Goal: Task Accomplishment & Management: Manage account settings

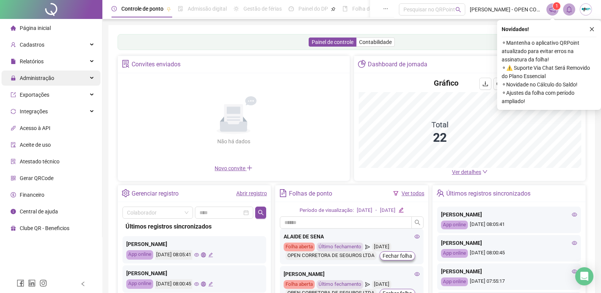
click at [61, 77] on div "Administração" at bounding box center [51, 78] width 99 height 15
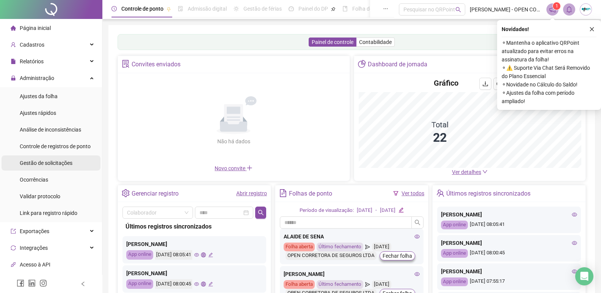
click at [66, 166] on span "Gestão de solicitações" at bounding box center [46, 163] width 53 height 6
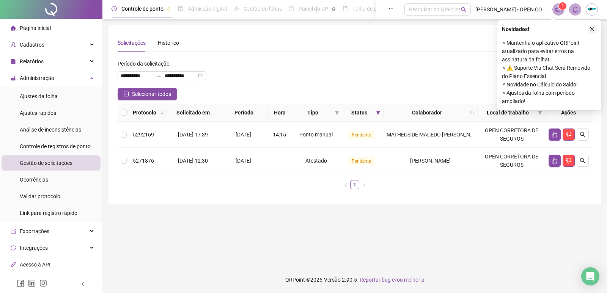
click at [592, 28] on icon "close" at bounding box center [592, 29] width 4 height 4
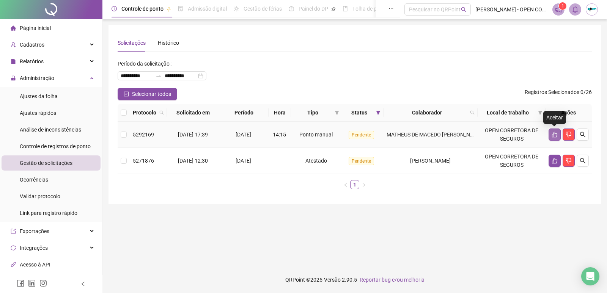
click at [550, 137] on button "button" at bounding box center [554, 135] width 12 height 12
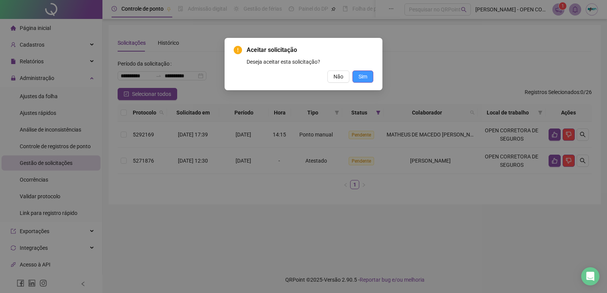
click at [365, 77] on span "Sim" at bounding box center [362, 76] width 9 height 8
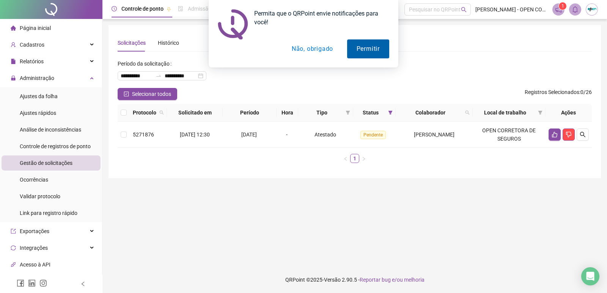
click at [375, 49] on button "Permitir" at bounding box center [368, 48] width 42 height 19
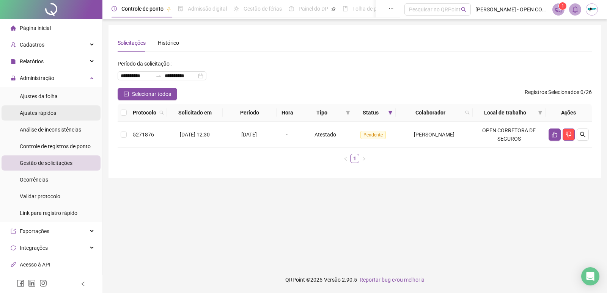
click at [55, 114] on span "Ajustes rápidos" at bounding box center [38, 113] width 36 height 6
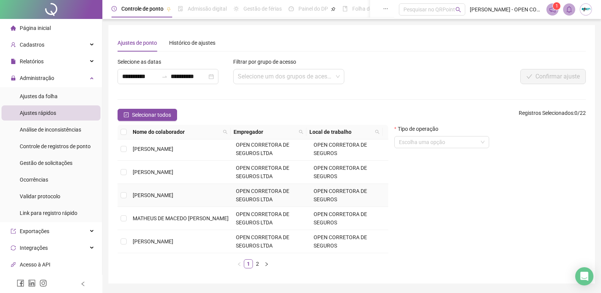
scroll to position [23, 0]
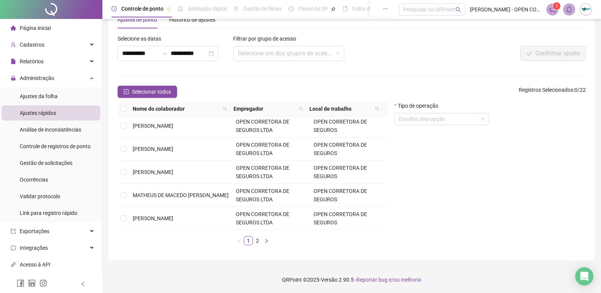
click at [257, 245] on div "Nome do colaborador Empregador Local de trabalho ALAIDE DE SENA OPEN CORRETORA …" at bounding box center [253, 177] width 271 height 150
click at [257, 243] on link "2" at bounding box center [257, 241] width 8 height 8
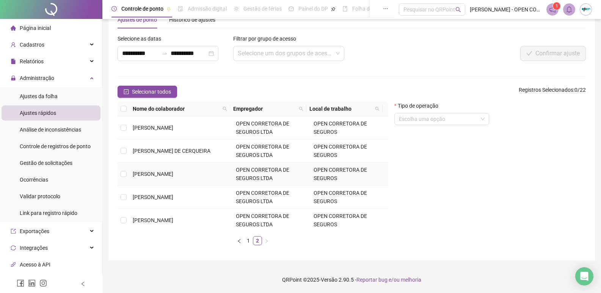
scroll to position [38, 0]
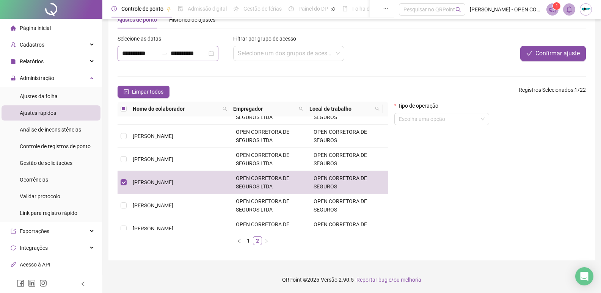
click at [186, 55] on div "**********" at bounding box center [168, 53] width 101 height 15
click at [186, 55] on input "**********" at bounding box center [189, 53] width 36 height 9
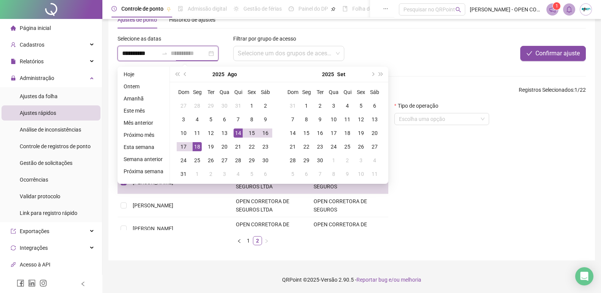
type input "**********"
click at [238, 136] on div "14" at bounding box center [238, 133] width 9 height 9
type input "**********"
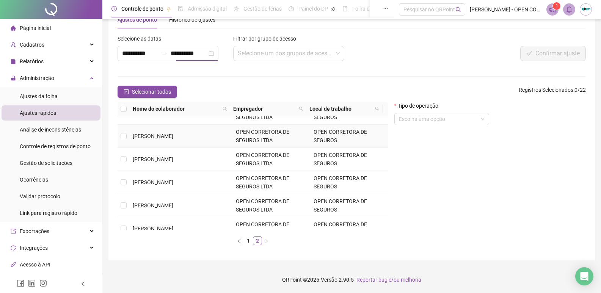
click at [236, 134] on span "OPEN CORRETORA DE SEGUROS LTDA" at bounding box center [262, 136] width 53 height 14
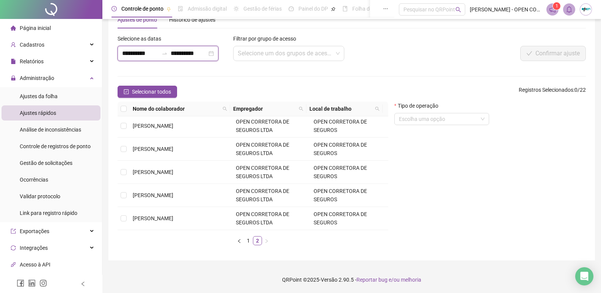
click at [194, 50] on input "**********" at bounding box center [189, 53] width 36 height 9
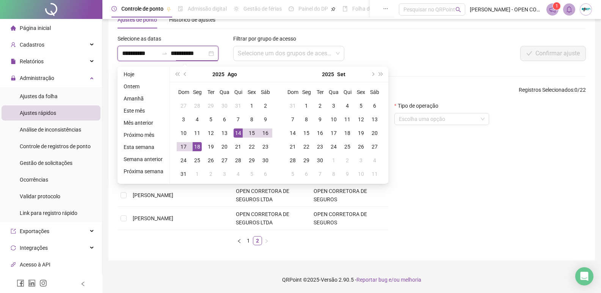
type input "**********"
click at [234, 136] on div "14" at bounding box center [238, 133] width 9 height 9
type input "**********"
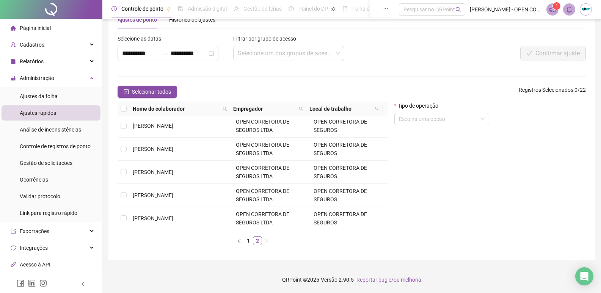
click at [389, 26] on div "Ajustes de ponto Histórico de ajustes" at bounding box center [352, 19] width 468 height 17
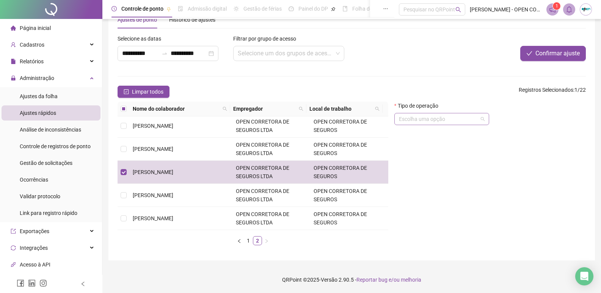
click at [460, 117] on input "search" at bounding box center [438, 118] width 79 height 11
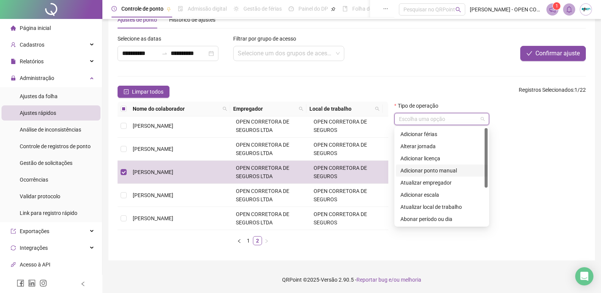
click at [455, 174] on div "Adicionar ponto manual" at bounding box center [441, 170] width 83 height 8
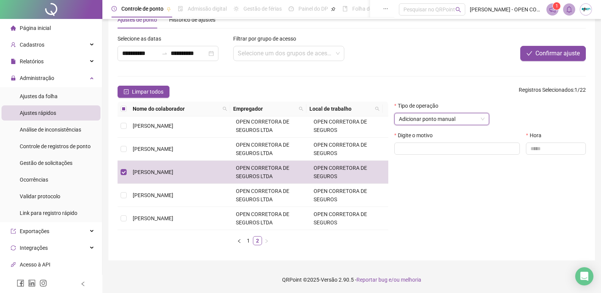
click at [432, 114] on span "Adicionar ponto manual" at bounding box center [442, 118] width 86 height 11
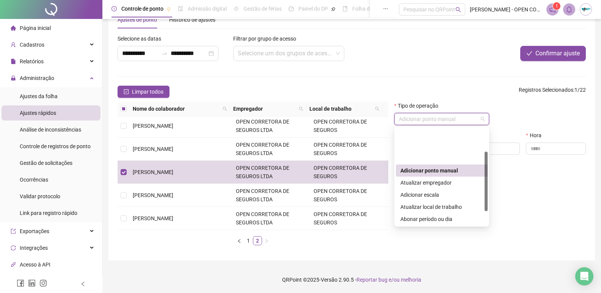
scroll to position [38, 0]
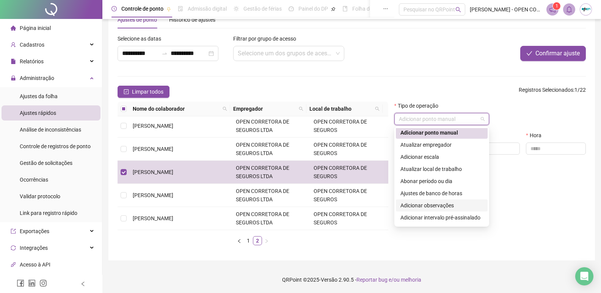
click at [462, 204] on div "Adicionar observações" at bounding box center [441, 205] width 83 height 8
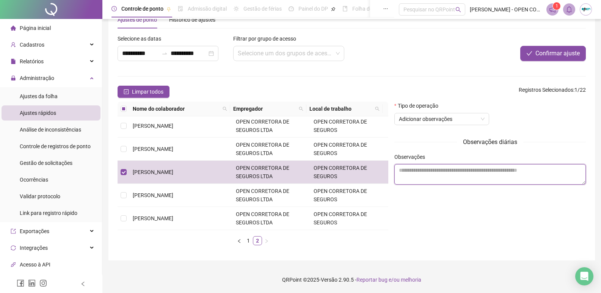
click at [456, 177] on textarea at bounding box center [489, 174] width 191 height 20
type textarea "*"
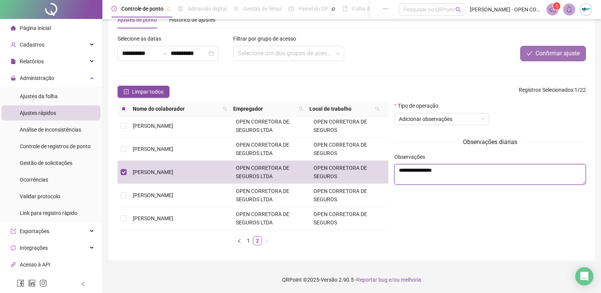
type textarea "**********"
click at [543, 48] on button "Confirmar ajuste" at bounding box center [553, 53] width 66 height 15
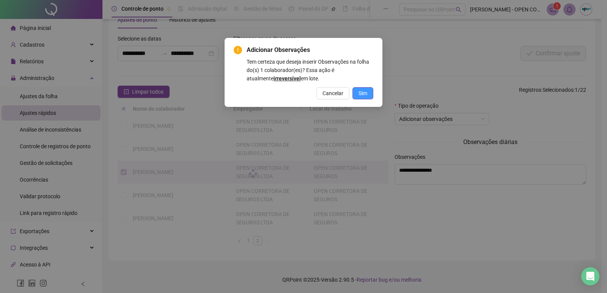
click at [360, 96] on span "Sim" at bounding box center [362, 93] width 9 height 8
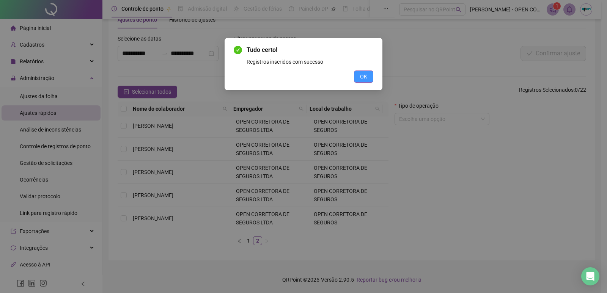
click at [366, 75] on span "OK" at bounding box center [363, 76] width 7 height 8
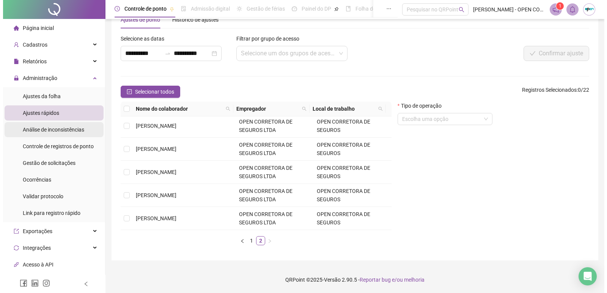
scroll to position [0, 0]
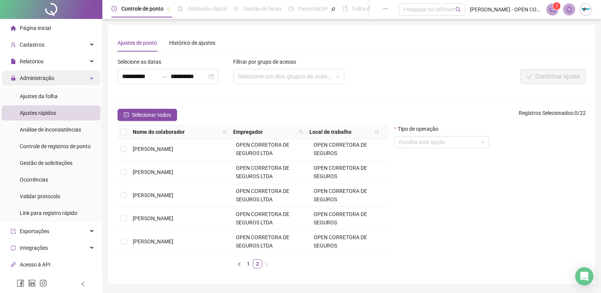
click at [56, 75] on div "Administração" at bounding box center [51, 78] width 99 height 15
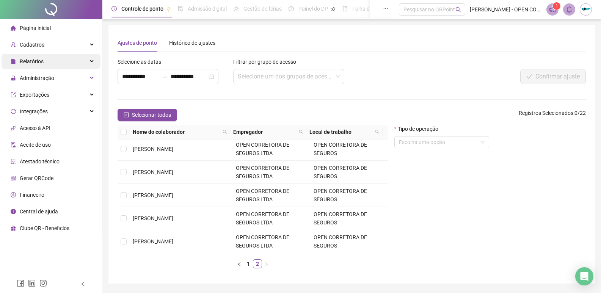
click at [31, 59] on span "Relatórios" at bounding box center [32, 61] width 24 height 6
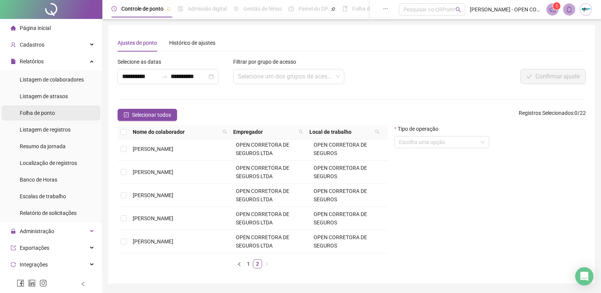
click at [59, 114] on li "Folha de ponto" at bounding box center [51, 112] width 99 height 15
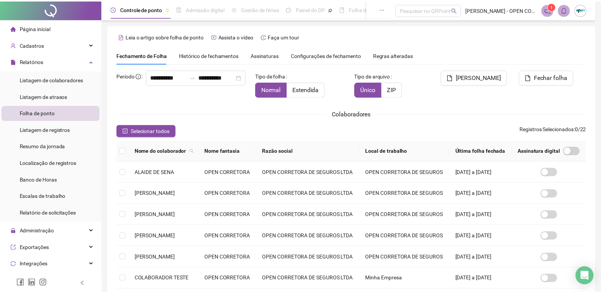
scroll to position [5, 0]
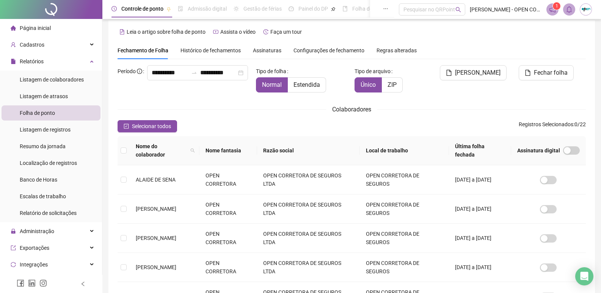
click at [139, 127] on span "Selecionar todos" at bounding box center [151, 126] width 39 height 8
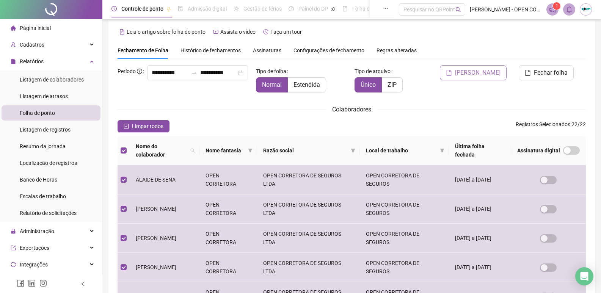
click at [468, 78] on button "[PERSON_NAME]" at bounding box center [473, 72] width 67 height 15
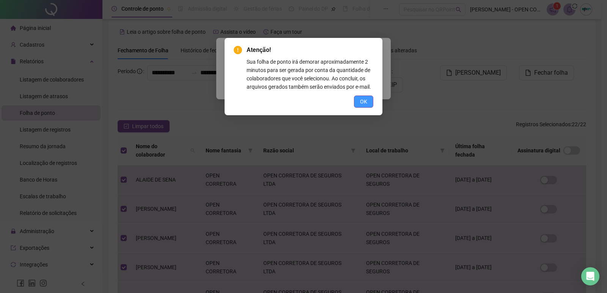
click at [368, 108] on div "Atenção! Sua folha de ponto irá demorar aproximadamente 2 minutos para ser gera…" at bounding box center [303, 76] width 158 height 77
click at [362, 102] on span "OK" at bounding box center [363, 101] width 7 height 8
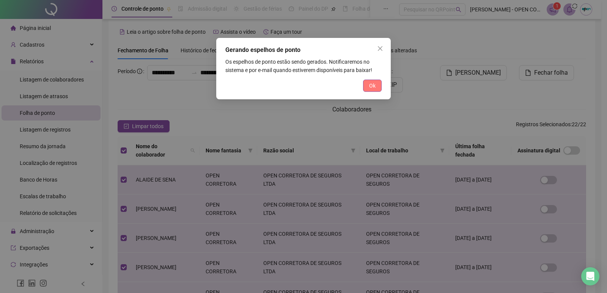
click at [368, 83] on button "Ok" at bounding box center [372, 86] width 19 height 12
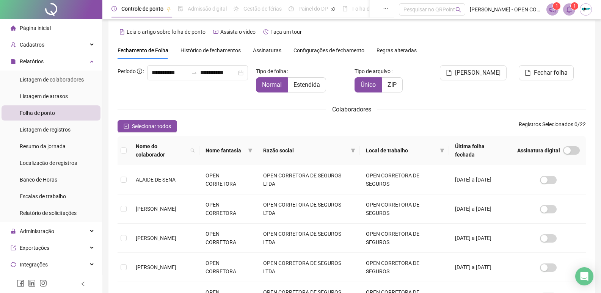
click at [568, 10] on icon "bell" at bounding box center [569, 9] width 7 height 7
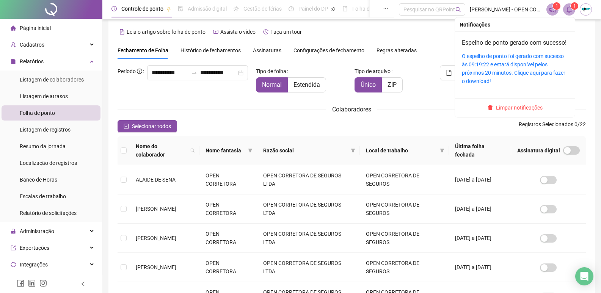
click at [484, 78] on div "O espelho de ponto foi gerado com sucesso às 09:19:22 e estará disponível pelos…" at bounding box center [515, 68] width 106 height 33
click at [481, 72] on link "O espelho de ponto foi gerado com sucesso às 09:19:22 e estará disponível pelos…" at bounding box center [513, 68] width 103 height 31
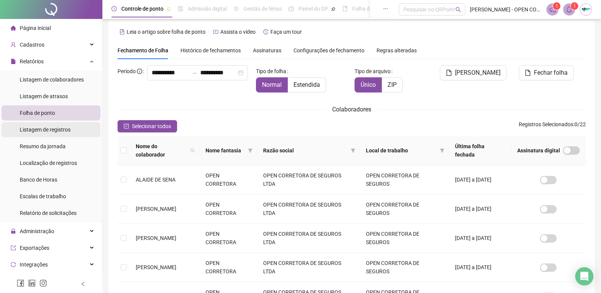
click at [56, 134] on div "Listagem de registros" at bounding box center [45, 129] width 51 height 15
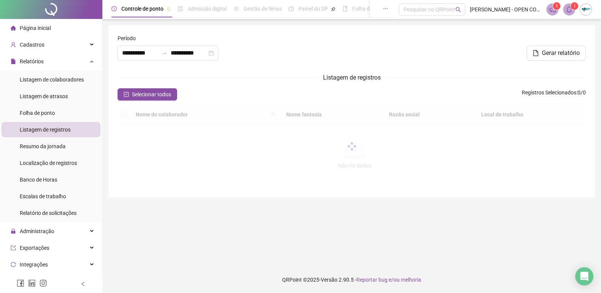
type input "**********"
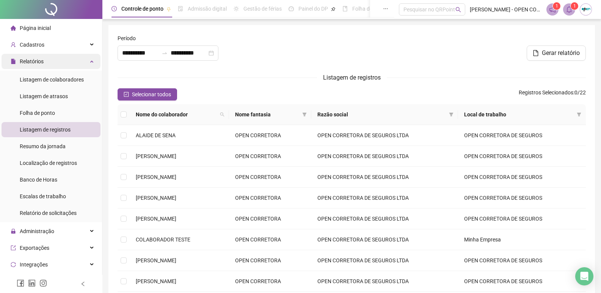
click at [63, 64] on div "Relatórios" at bounding box center [51, 61] width 99 height 15
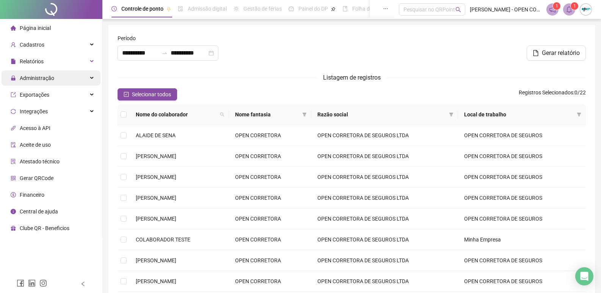
click at [56, 77] on div "Administração" at bounding box center [51, 78] width 99 height 15
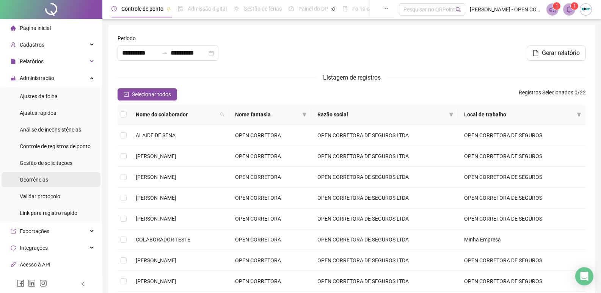
click at [61, 179] on li "Ocorrências" at bounding box center [51, 179] width 99 height 15
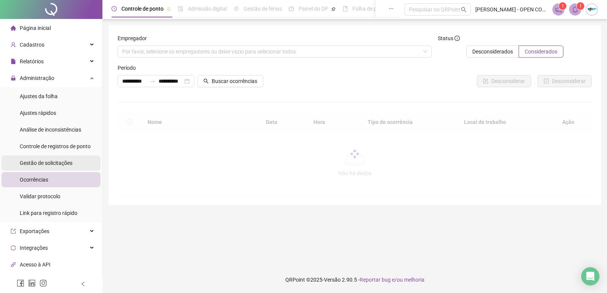
click at [59, 166] on span "Gestão de solicitações" at bounding box center [46, 163] width 53 height 6
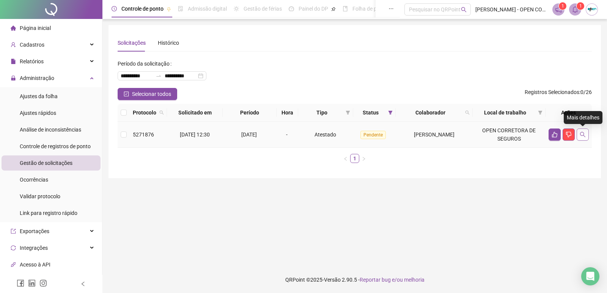
click at [586, 135] on button "button" at bounding box center [582, 135] width 12 height 12
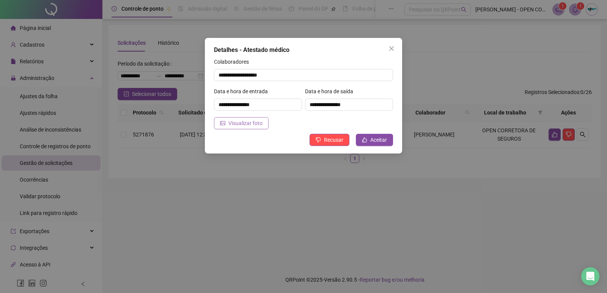
click at [248, 122] on span "Visualizar foto" at bounding box center [245, 123] width 34 height 8
click at [391, 48] on icon "close" at bounding box center [391, 48] width 5 height 5
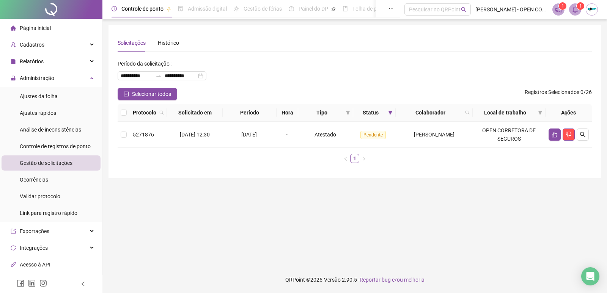
click at [420, 48] on div "Solicitações Histórico" at bounding box center [355, 42] width 474 height 17
